Goal: Task Accomplishment & Management: Complete application form

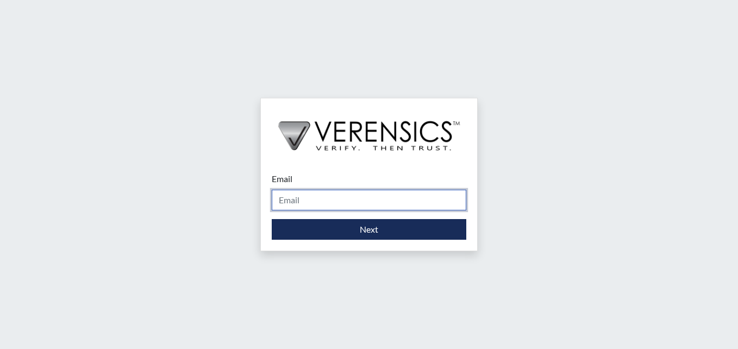
click at [294, 200] on input "Email" at bounding box center [369, 200] width 195 height 21
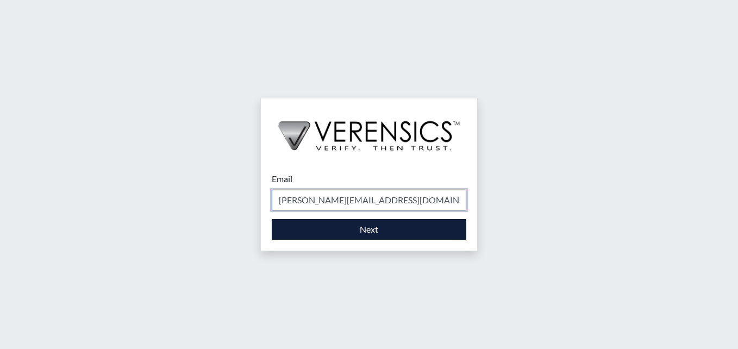
type input "[PERSON_NAME][EMAIL_ADDRESS][DOMAIN_NAME]"
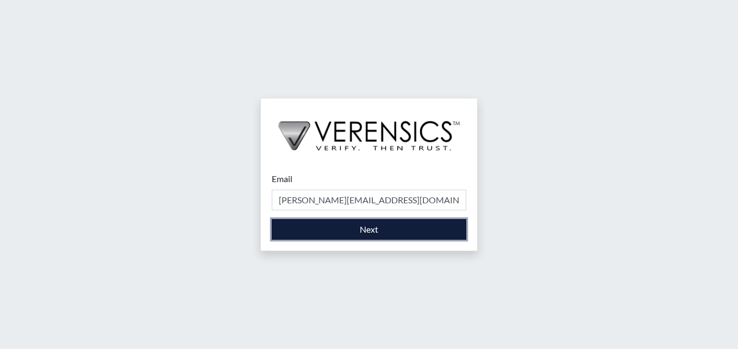
click at [358, 228] on button "Next" at bounding box center [369, 229] width 195 height 21
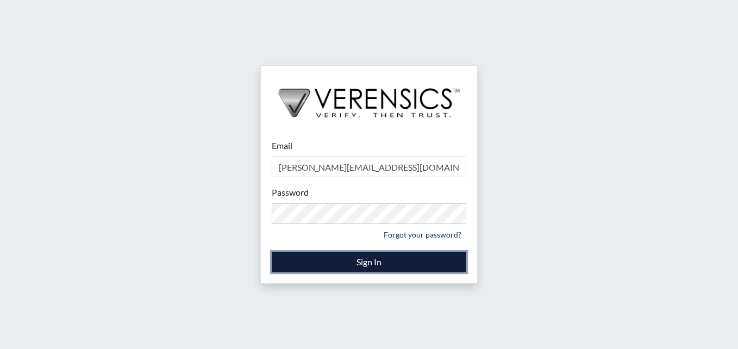
click at [371, 266] on button "Sign In" at bounding box center [369, 262] width 195 height 21
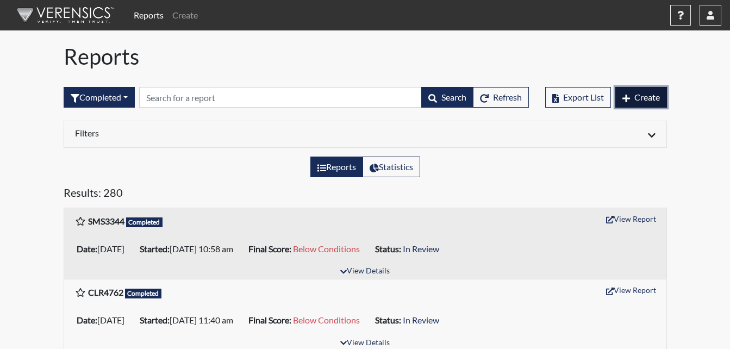
click at [635, 93] on span "Create" at bounding box center [647, 97] width 26 height 10
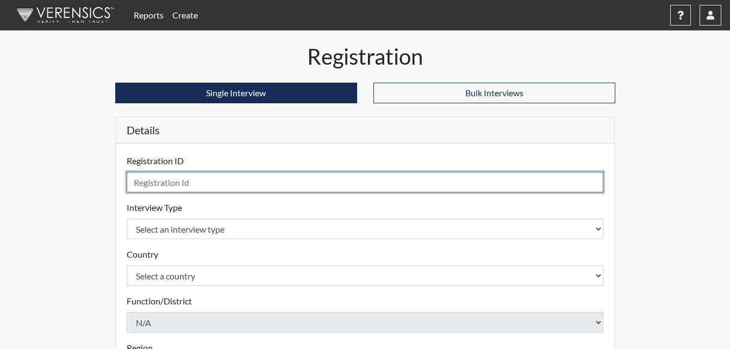
click at [172, 185] on input "text" at bounding box center [365, 182] width 477 height 21
type input "KMG1089"
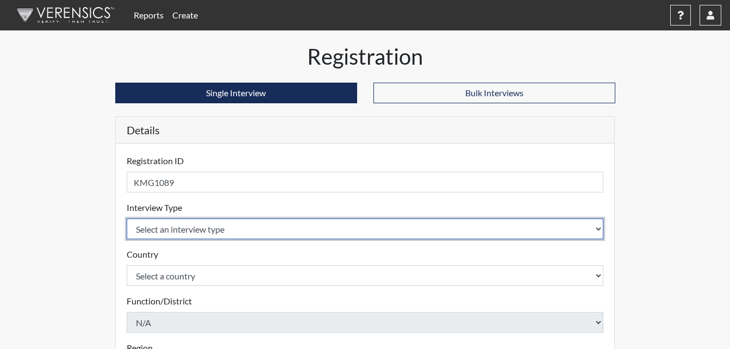
click at [202, 225] on select "Select an interview type Corrections Pre-Employment" at bounding box center [365, 228] width 477 height 21
select select "ff733e93-e1bf-11ea-9c9f-0eff0cf7eb8f"
click at [127, 218] on select "Select an interview type Corrections Pre-Employment" at bounding box center [365, 228] width 477 height 21
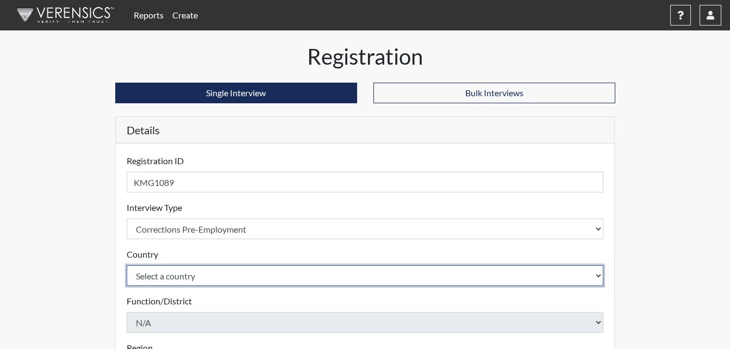
click at [196, 284] on select "Select a country [GEOGRAPHIC_DATA] [GEOGRAPHIC_DATA]" at bounding box center [365, 275] width 477 height 21
select select "united-states-of-[GEOGRAPHIC_DATA]"
click at [127, 265] on select "Select a country [GEOGRAPHIC_DATA] [GEOGRAPHIC_DATA]" at bounding box center [365, 275] width 477 height 21
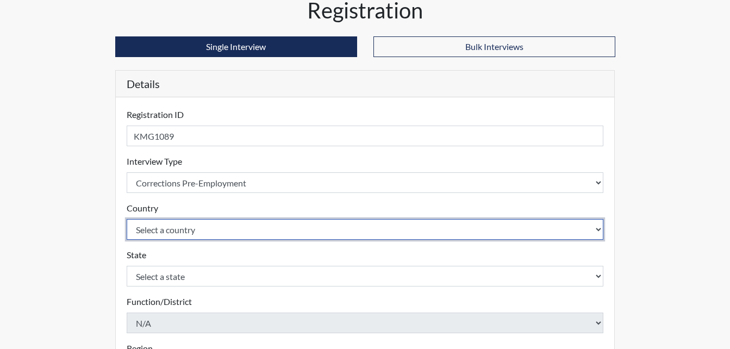
scroll to position [109, 0]
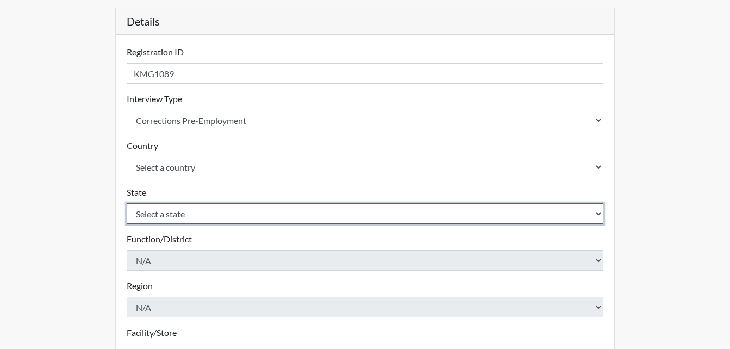
click at [175, 220] on select "Select a state [US_STATE] [US_STATE] [US_STATE] [US_STATE] [US_STATE] [US_STATE…" at bounding box center [365, 213] width 477 height 21
select select "GA"
click at [127, 203] on select "Select a state [US_STATE] [US_STATE] [US_STATE] [US_STATE] [US_STATE] [US_STATE…" at bounding box center [365, 213] width 477 height 21
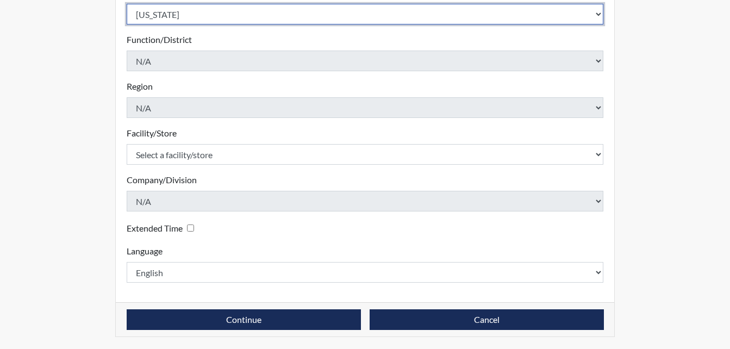
scroll to position [309, 0]
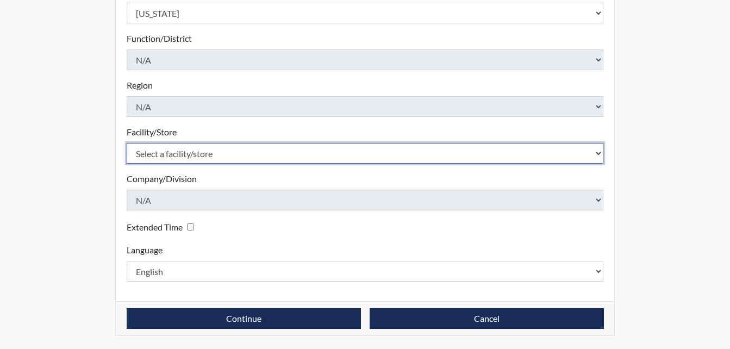
click at [212, 149] on select "Select a facility/store [PERSON_NAME]" at bounding box center [365, 153] width 477 height 21
select select "6cac2b59-3591-4b40-b097-ccfdafc86ef1"
click at [127, 143] on select "Select a facility/store [PERSON_NAME]" at bounding box center [365, 153] width 477 height 21
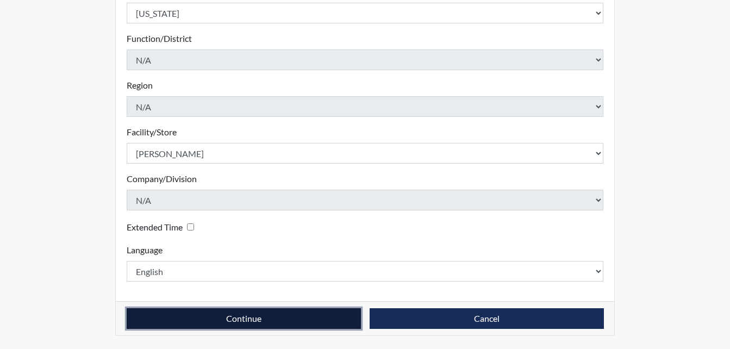
click at [256, 317] on button "Continue" at bounding box center [244, 318] width 234 height 21
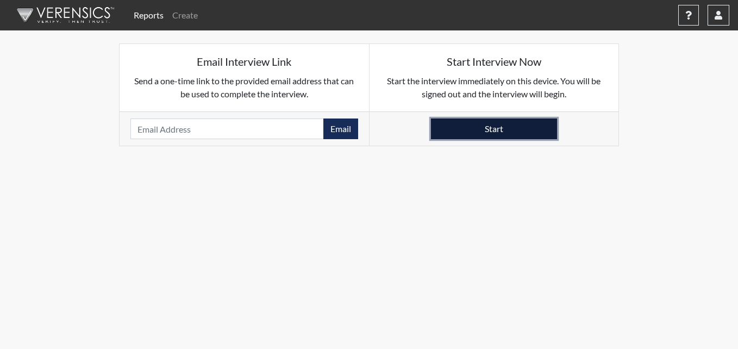
click at [512, 129] on button "Start" at bounding box center [494, 128] width 126 height 21
